Goal: Check status: Check status

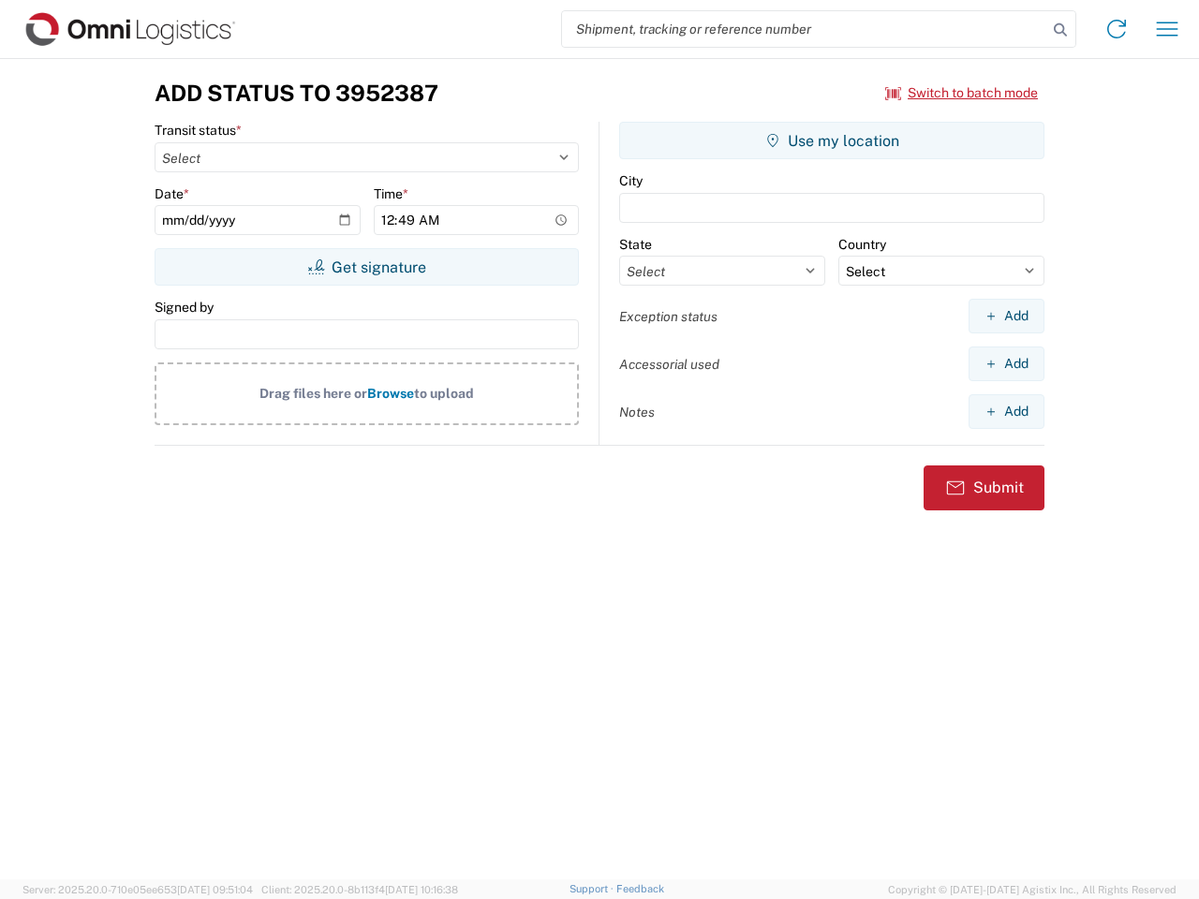
click at [805, 29] on input "search" at bounding box center [804, 29] width 485 height 36
click at [1061, 30] on icon at bounding box center [1061, 30] width 26 height 26
click at [1117, 29] on icon at bounding box center [1117, 29] width 30 height 30
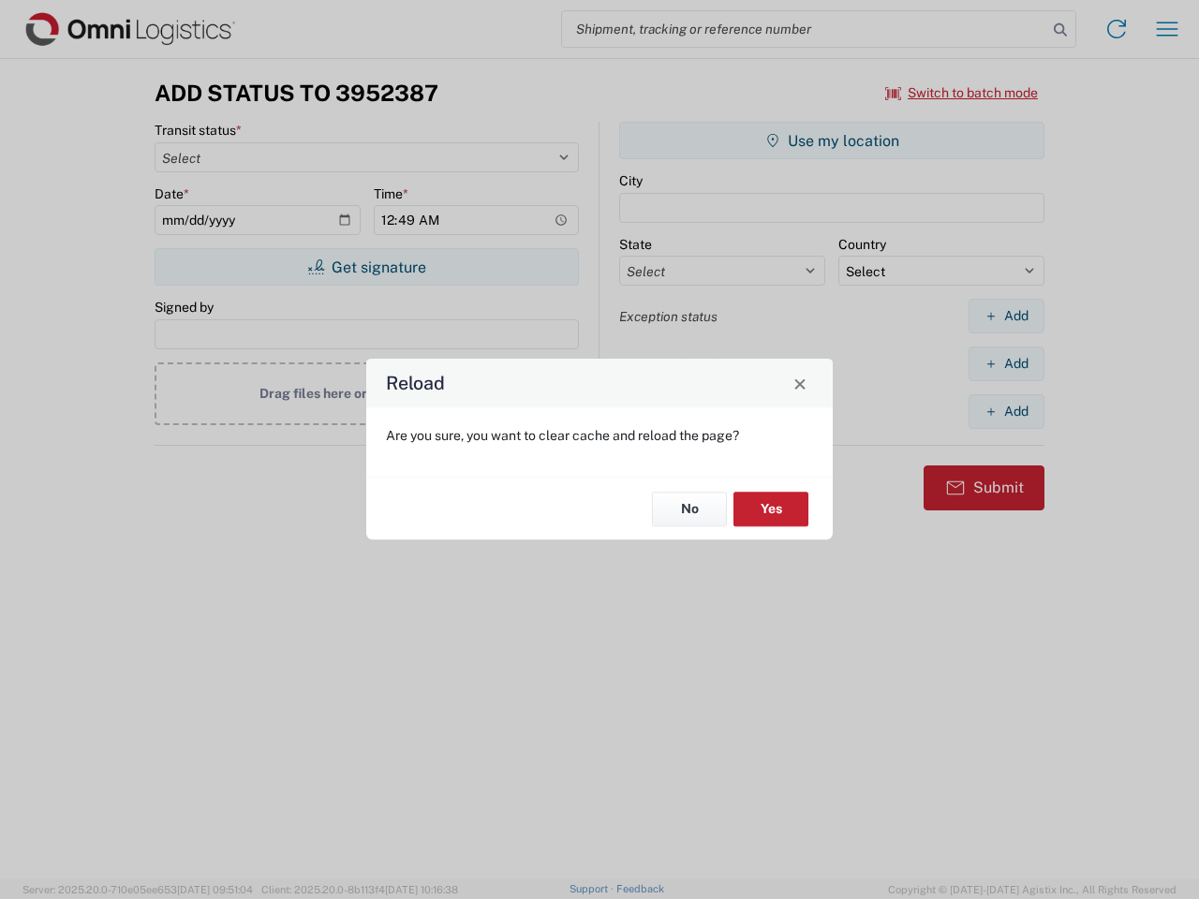
click at [1167, 29] on div "Reload Are you sure, you want to clear cache and reload the page? No Yes" at bounding box center [599, 449] width 1199 height 899
click at [962, 93] on div "Reload Are you sure, you want to clear cache and reload the page? No Yes" at bounding box center [599, 449] width 1199 height 899
click at [366, 267] on div "Reload Are you sure, you want to clear cache and reload the page? No Yes" at bounding box center [599, 449] width 1199 height 899
click at [832, 141] on div "Reload Are you sure, you want to clear cache and reload the page? No Yes" at bounding box center [599, 449] width 1199 height 899
click at [1006, 316] on div "Reload Are you sure, you want to clear cache and reload the page? No Yes" at bounding box center [599, 449] width 1199 height 899
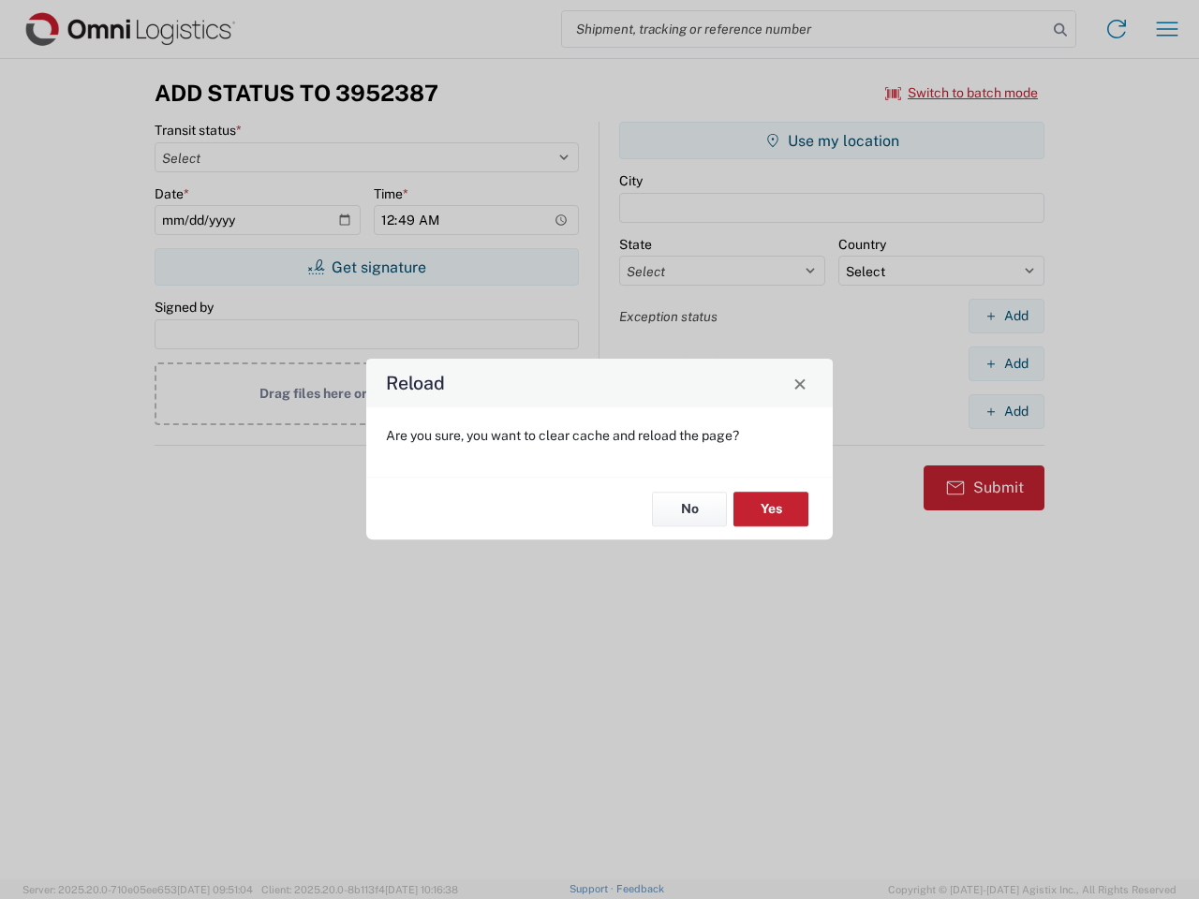
click at [1006, 364] on div "Reload Are you sure, you want to clear cache and reload the page? No Yes" at bounding box center [599, 449] width 1199 height 899
click at [1006, 411] on div "Reload Are you sure, you want to clear cache and reload the page? No Yes" at bounding box center [599, 449] width 1199 height 899
